Goal: Information Seeking & Learning: Learn about a topic

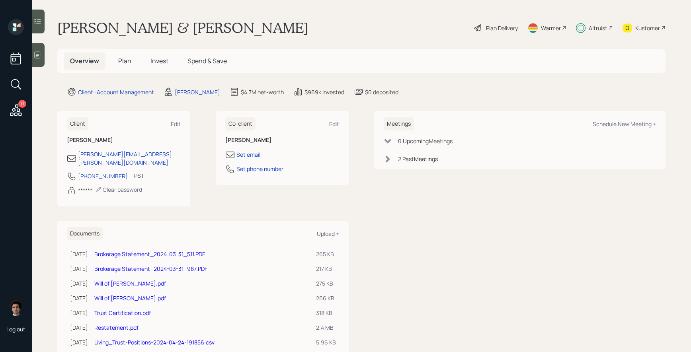
click at [503, 33] on div "Plan Delivery" at bounding box center [495, 28] width 45 height 18
click at [608, 31] on div "Altruist" at bounding box center [594, 28] width 37 height 18
click at [164, 62] on span "Invest" at bounding box center [160, 61] width 18 height 9
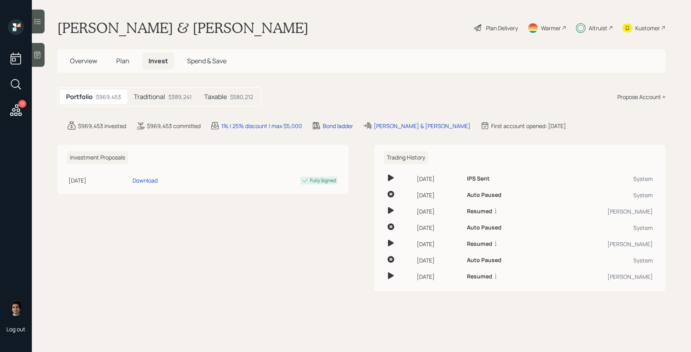
click at [186, 103] on div "Traditional $389,241" at bounding box center [162, 97] width 70 height 15
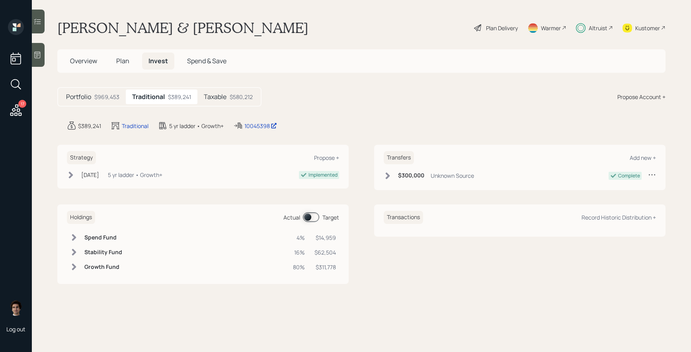
click at [239, 94] on div "$580,212" at bounding box center [241, 97] width 23 height 8
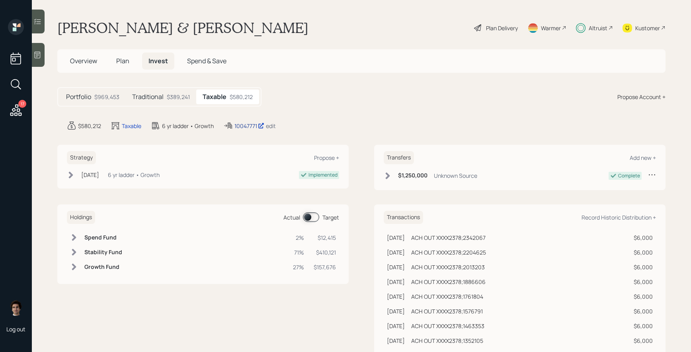
click at [247, 123] on div "10047771" at bounding box center [250, 126] width 30 height 8
click at [95, 93] on div "$969,453" at bounding box center [106, 97] width 25 height 8
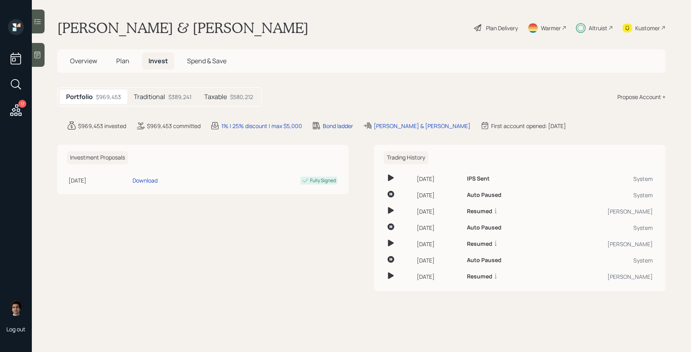
click at [254, 99] on div "Taxable $580,212" at bounding box center [229, 97] width 62 height 15
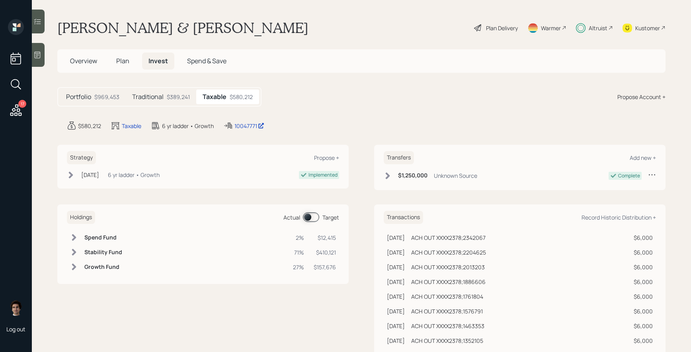
click at [178, 98] on div "$389,241" at bounding box center [178, 97] width 23 height 8
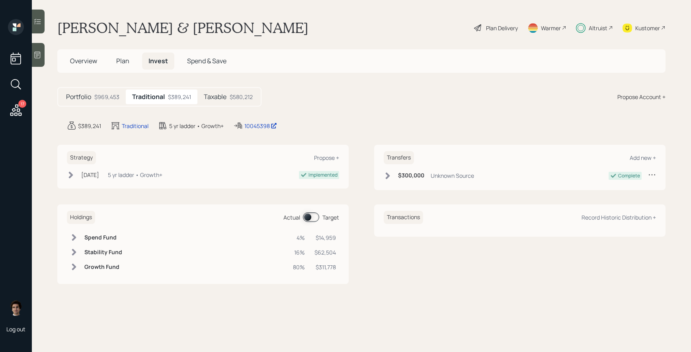
click at [501, 29] on div "Plan Delivery" at bounding box center [502, 28] width 32 height 8
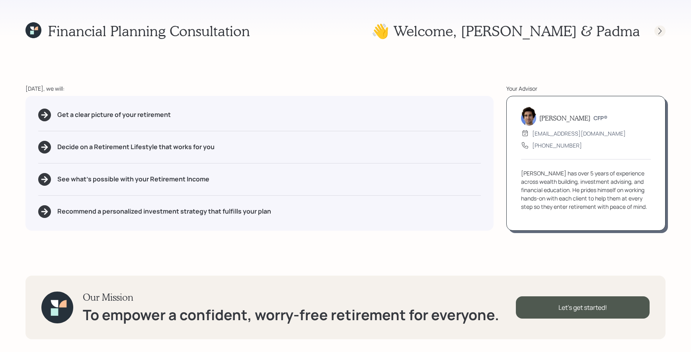
click at [663, 33] on icon at bounding box center [660, 31] width 8 height 8
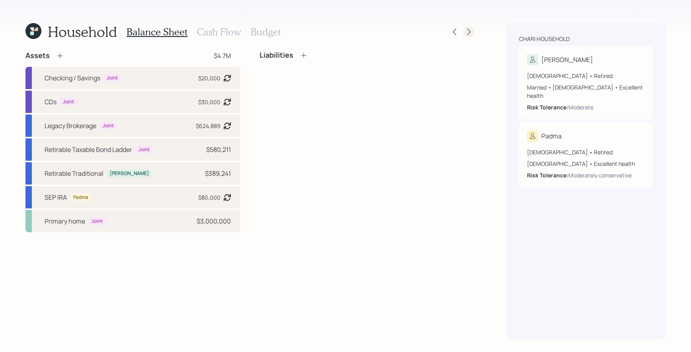
click at [468, 32] on icon at bounding box center [469, 32] width 8 height 8
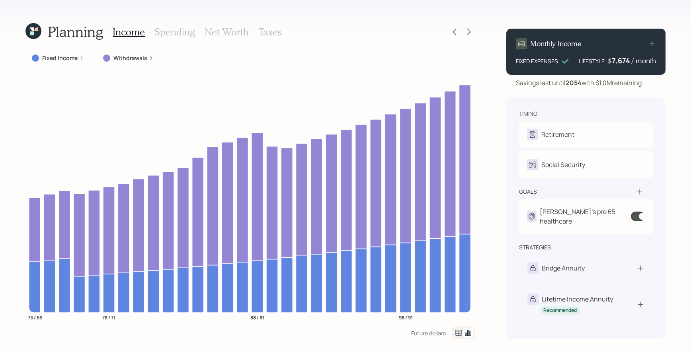
click at [115, 64] on div "Withdrawals" at bounding box center [128, 58] width 63 height 14
